Goal: Transaction & Acquisition: Purchase product/service

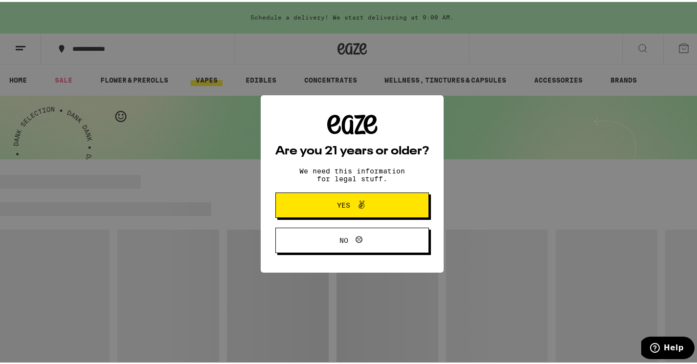
click at [311, 202] on button "Yes" at bounding box center [352, 203] width 154 height 25
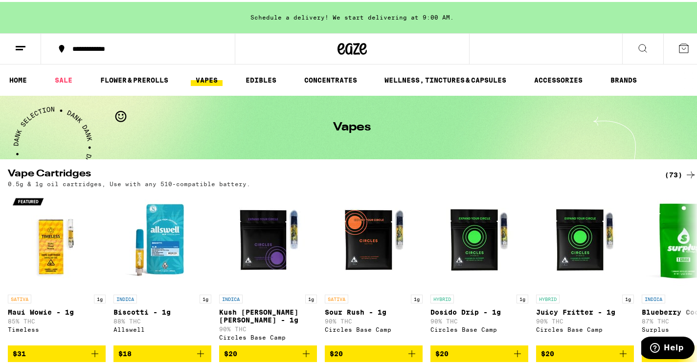
click at [678, 46] on icon at bounding box center [684, 47] width 12 height 12
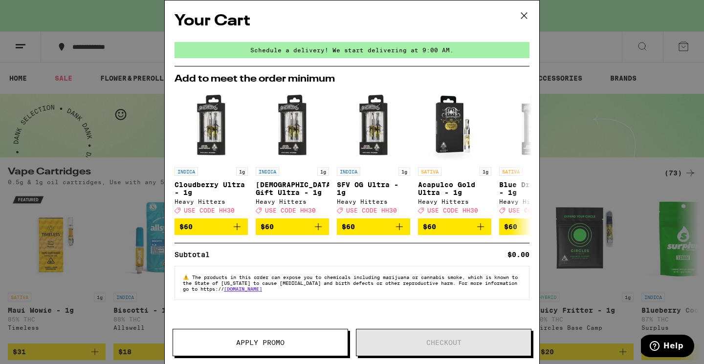
click at [526, 14] on icon at bounding box center [524, 16] width 6 height 6
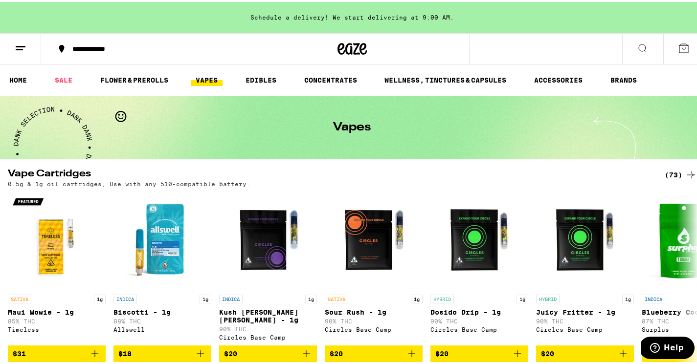
click at [685, 171] on icon at bounding box center [690, 173] width 12 height 12
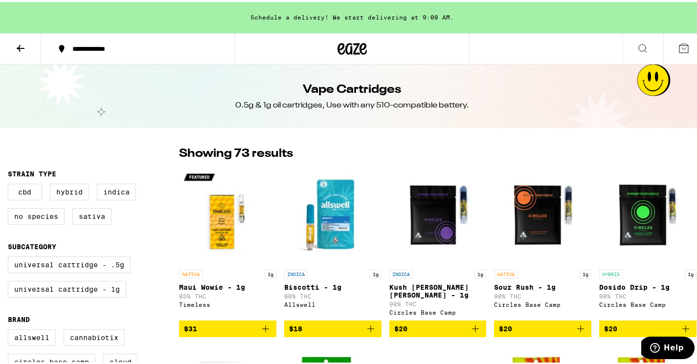
click at [637, 44] on icon at bounding box center [643, 47] width 12 height 12
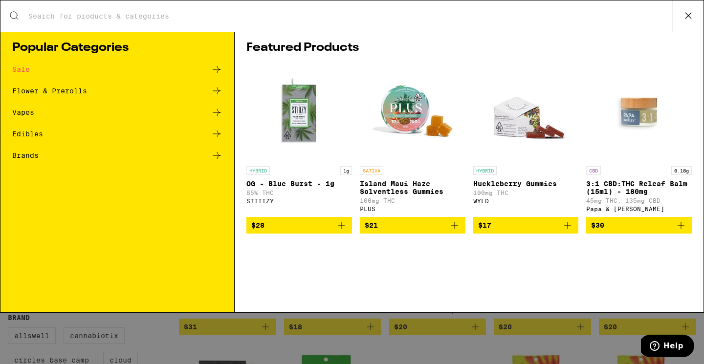
click at [271, 16] on input "Search for Products" at bounding box center [350, 16] width 645 height 9
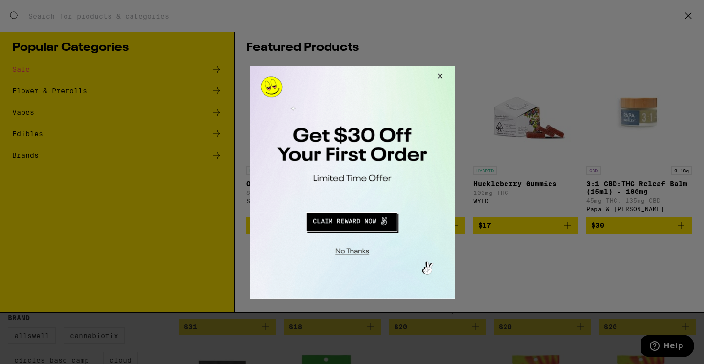
type input "dosist"
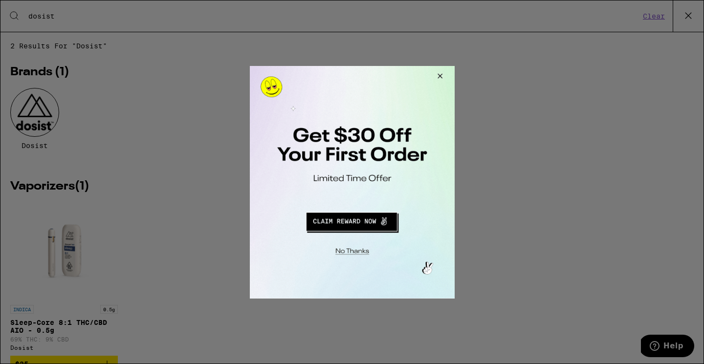
click at [438, 72] on button "Close Modal" at bounding box center [438, 77] width 26 height 23
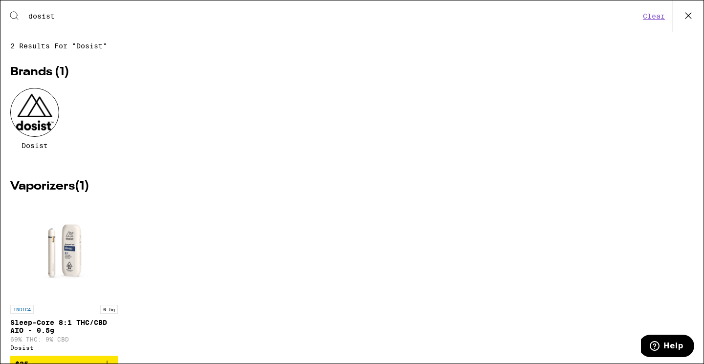
click at [37, 115] on div at bounding box center [34, 112] width 49 height 49
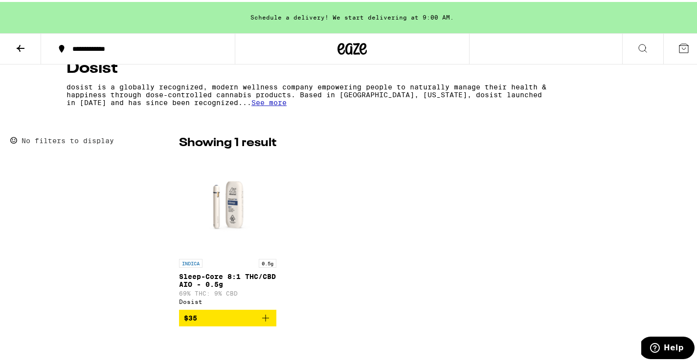
scroll to position [184, 0]
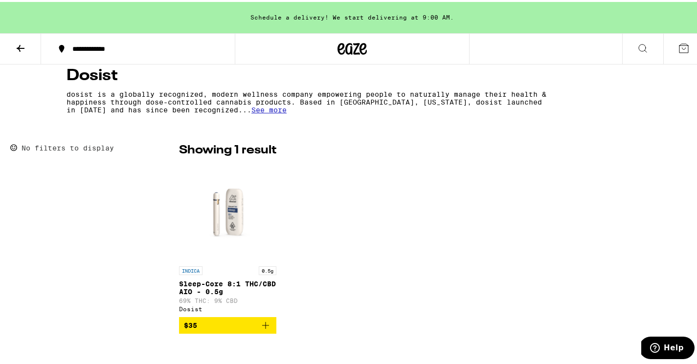
click at [251, 110] on span "See more" at bounding box center [268, 108] width 35 height 8
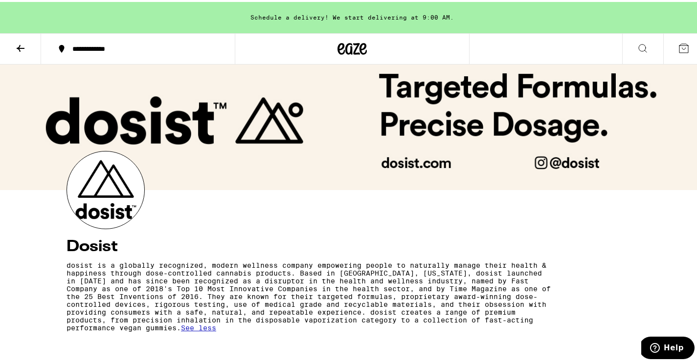
scroll to position [0, 0]
